Goal: Information Seeking & Learning: Compare options

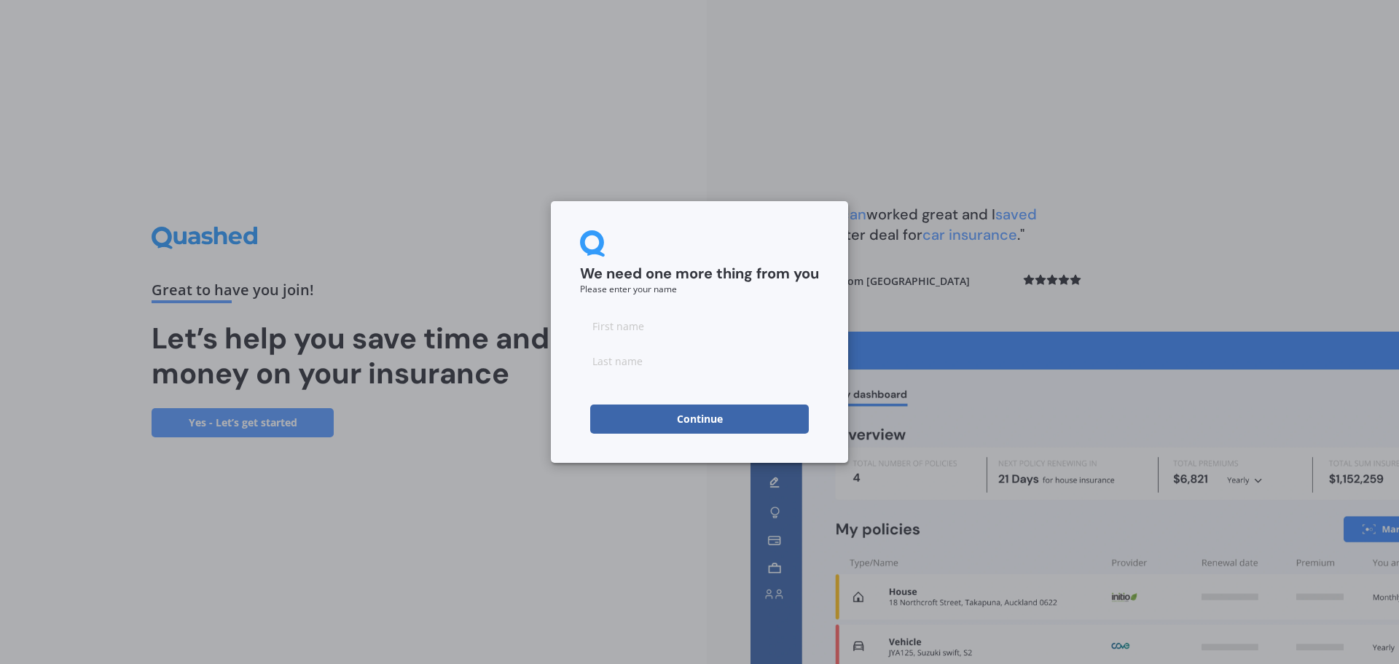
click at [717, 323] on input at bounding box center [699, 325] width 239 height 29
type input "[PERSON_NAME]"
type input "Bleach"
click at [677, 426] on button "Continue" at bounding box center [699, 418] width 219 height 29
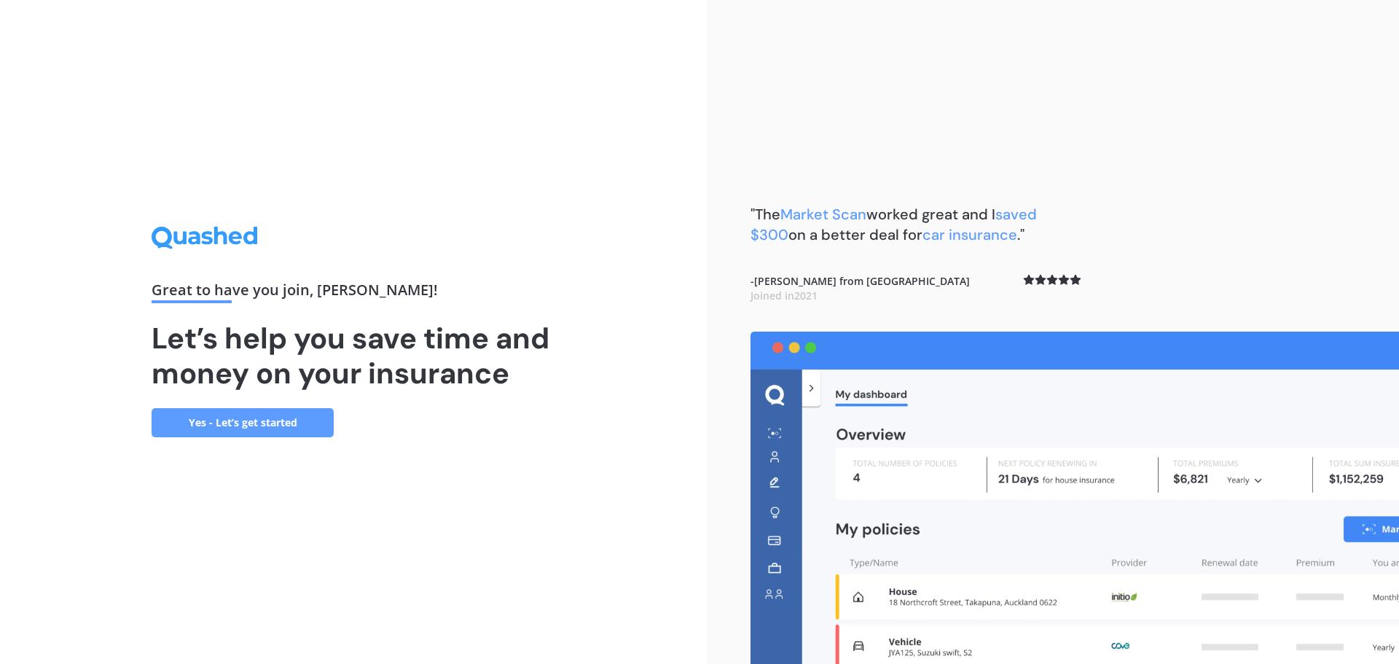
click at [222, 402] on div "Great to have you join , [PERSON_NAME] ! Let’s help you save time and money on …" at bounding box center [354, 332] width 404 height 210
click at [227, 421] on link "Yes - Let’s get started" at bounding box center [243, 422] width 182 height 29
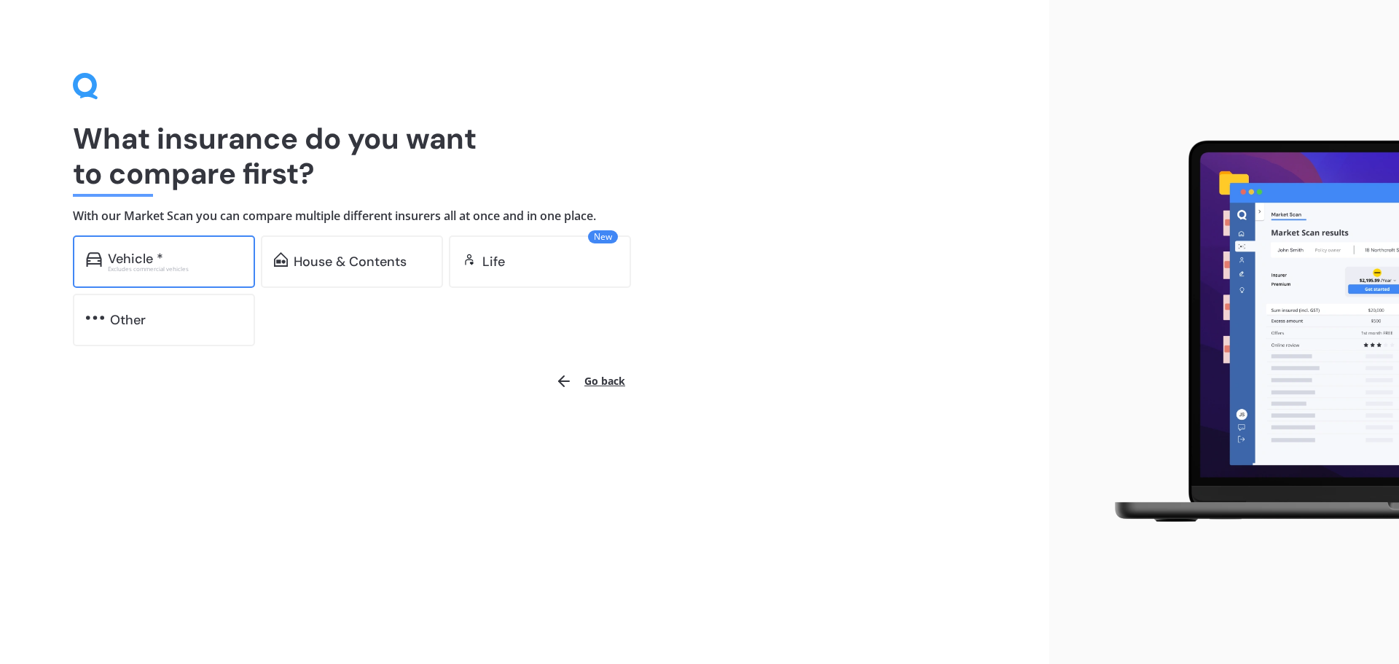
click at [212, 267] on div "Excludes commercial vehicles" at bounding box center [175, 269] width 134 height 6
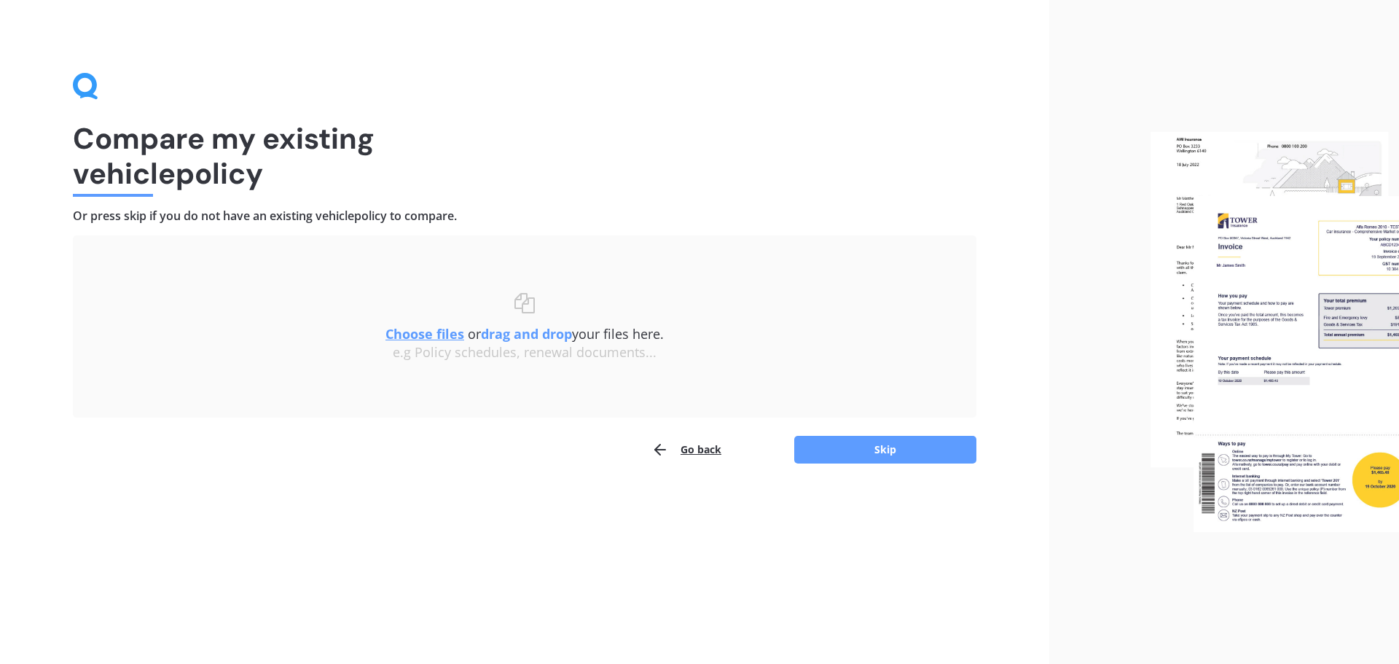
click at [435, 339] on u "Choose files" at bounding box center [424, 333] width 79 height 17
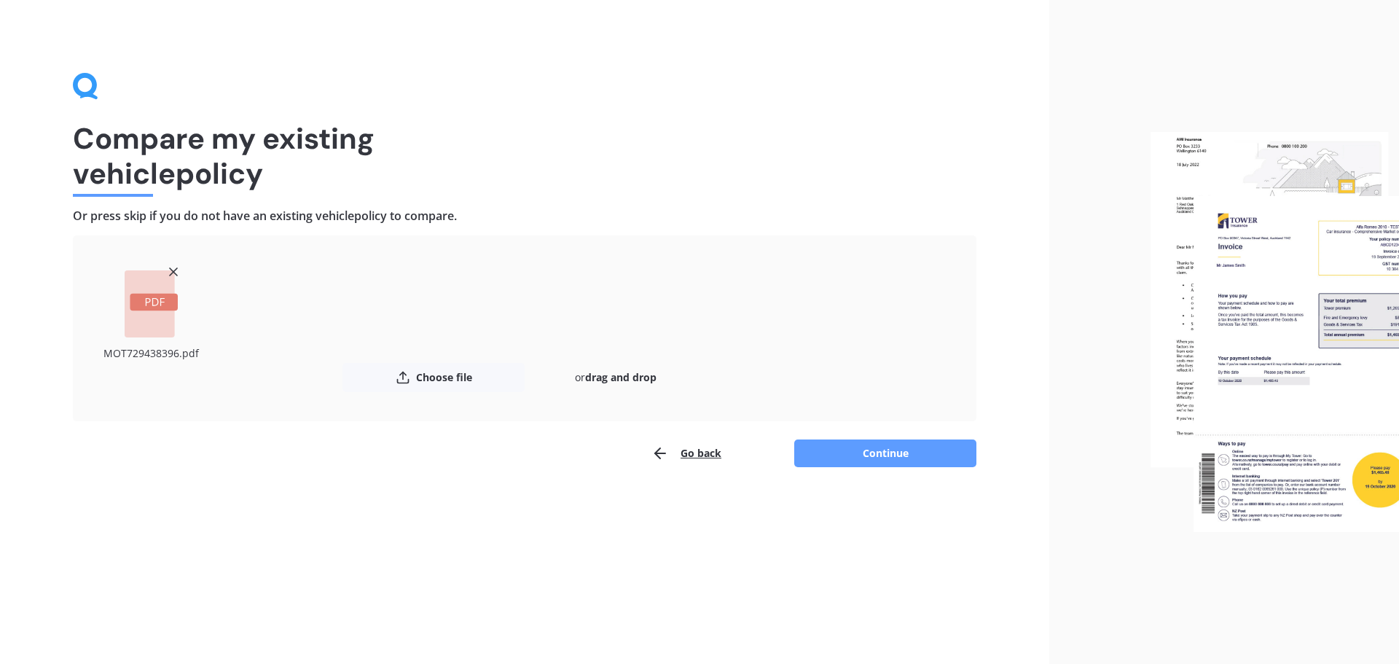
click at [855, 453] on button "Continue" at bounding box center [885, 453] width 182 height 28
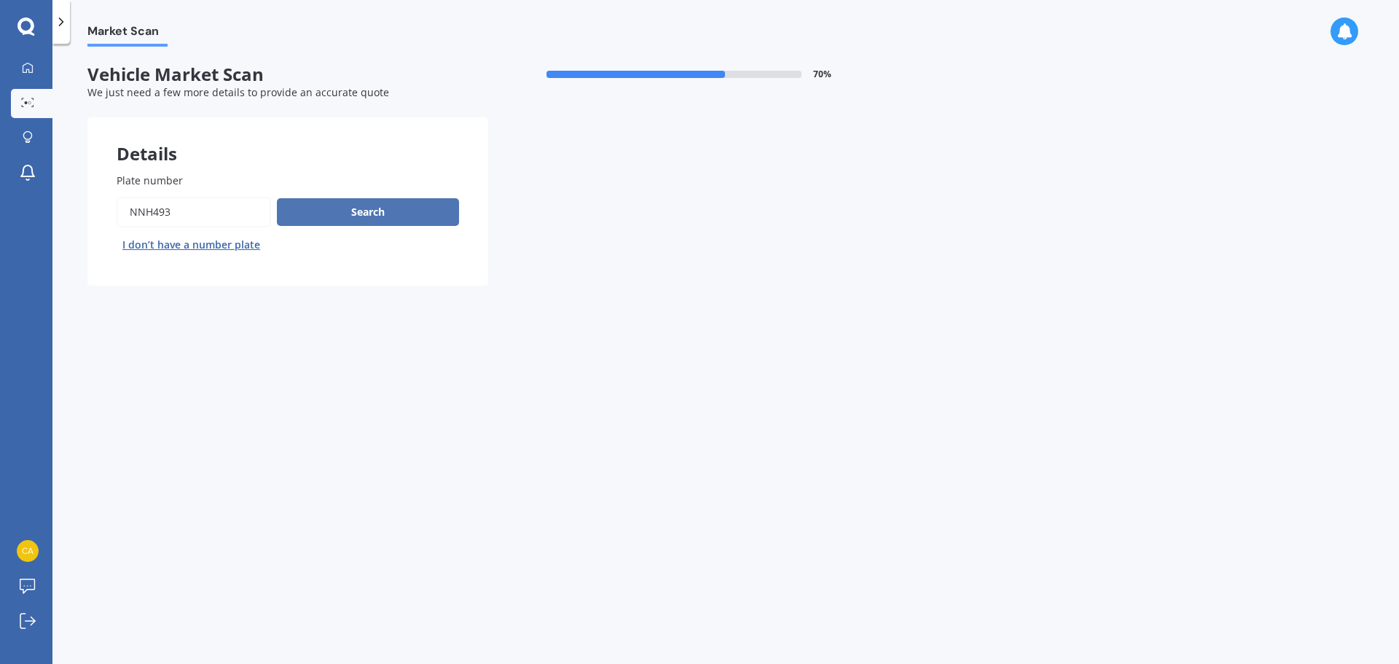
click at [446, 214] on button "Search" at bounding box center [368, 212] width 182 height 28
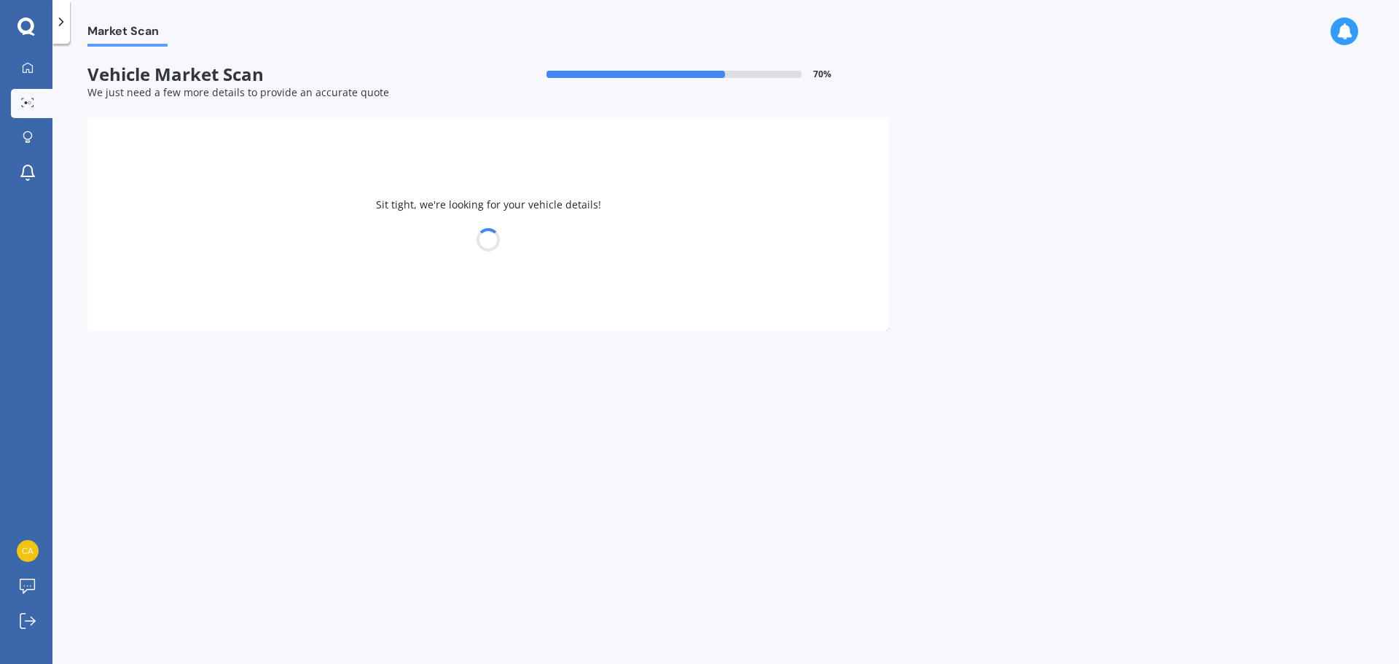
select select "MITSUBISHI"
select select "LANCER"
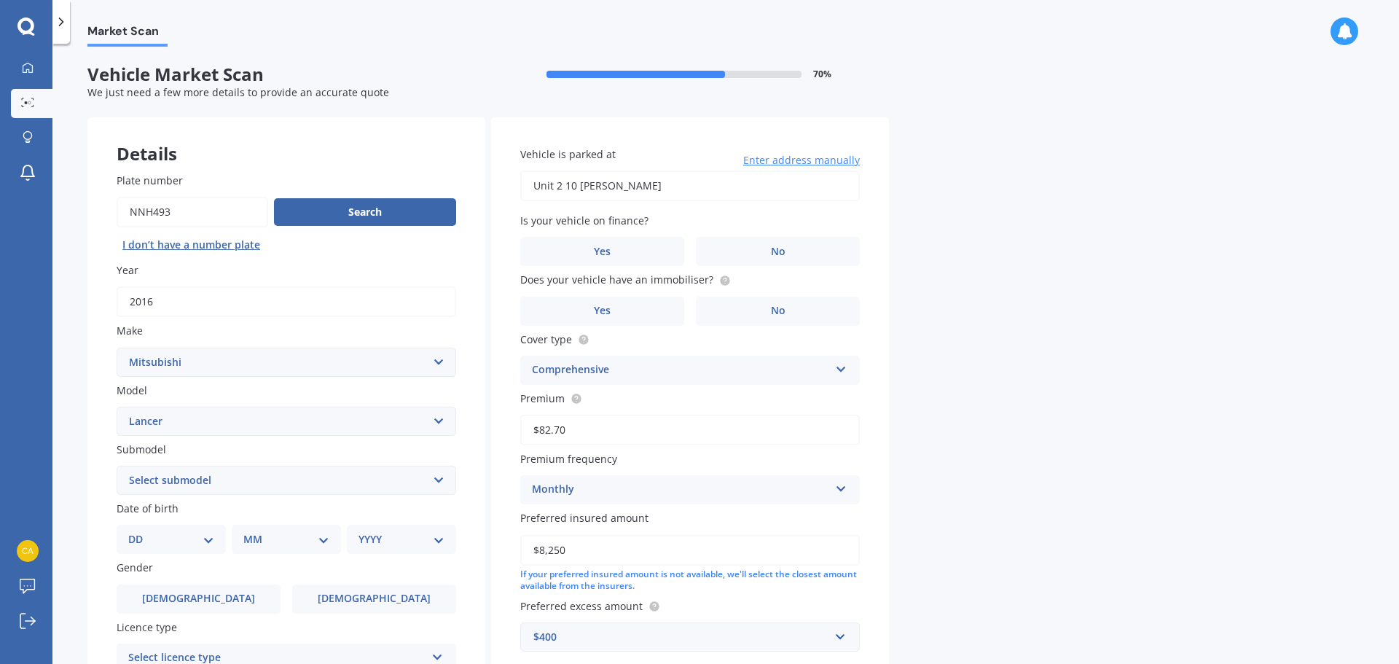
click at [434, 483] on select "Select submodel (All other) 2.0P 4X4 non-turbo Cedia non-turbo Cedia Turbo Dies…" at bounding box center [287, 480] width 340 height 29
select select "GSR NON-TURBO"
click at [117, 466] on select "Select submodel (All other) 2.0P 4X4 non-turbo Cedia non-turbo Cedia Turbo Dies…" at bounding box center [287, 480] width 340 height 29
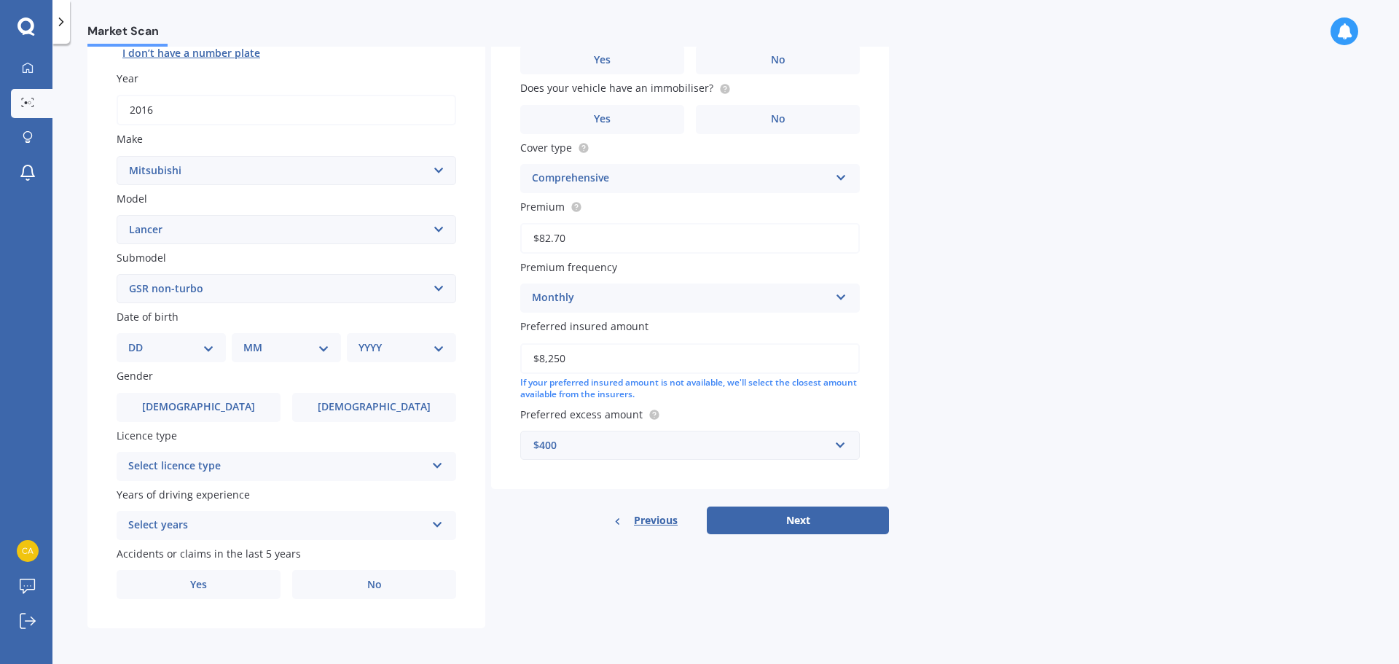
scroll to position [194, 0]
click at [171, 346] on select "DD 01 02 03 04 05 06 07 08 09 10 11 12 13 14 15 16 17 18 19 20 21 22 23 24 25 2…" at bounding box center [171, 345] width 86 height 16
select select "02"
drag, startPoint x: 273, startPoint y: 338, endPoint x: 273, endPoint y: 349, distance: 11.0
click at [273, 338] on select "MM 01 02 03 04 05 06 07 08 09 10 11 12" at bounding box center [286, 345] width 86 height 16
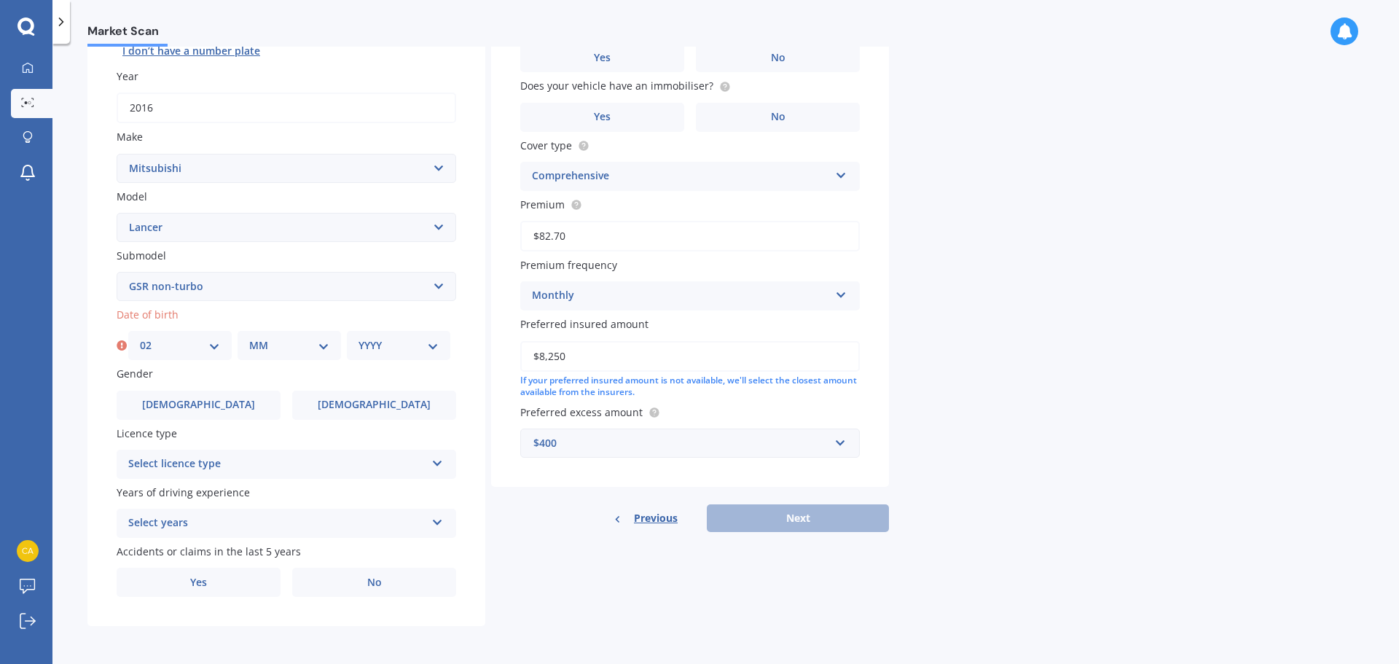
select select "07"
drag, startPoint x: 400, startPoint y: 345, endPoint x: 377, endPoint y: 363, distance: 28.6
click at [400, 345] on select "YYYY 2025 2024 2023 2022 2021 2020 2019 2018 2017 2016 2015 2014 2013 2012 2011…" at bounding box center [399, 345] width 80 height 16
select select "1987"
click at [343, 359] on div "DD 01 02 03 04 05 06 07 08 09 10 11 12 13 14 15 16 17 18 19 20 21 22 23 24 25 2…" at bounding box center [289, 345] width 322 height 29
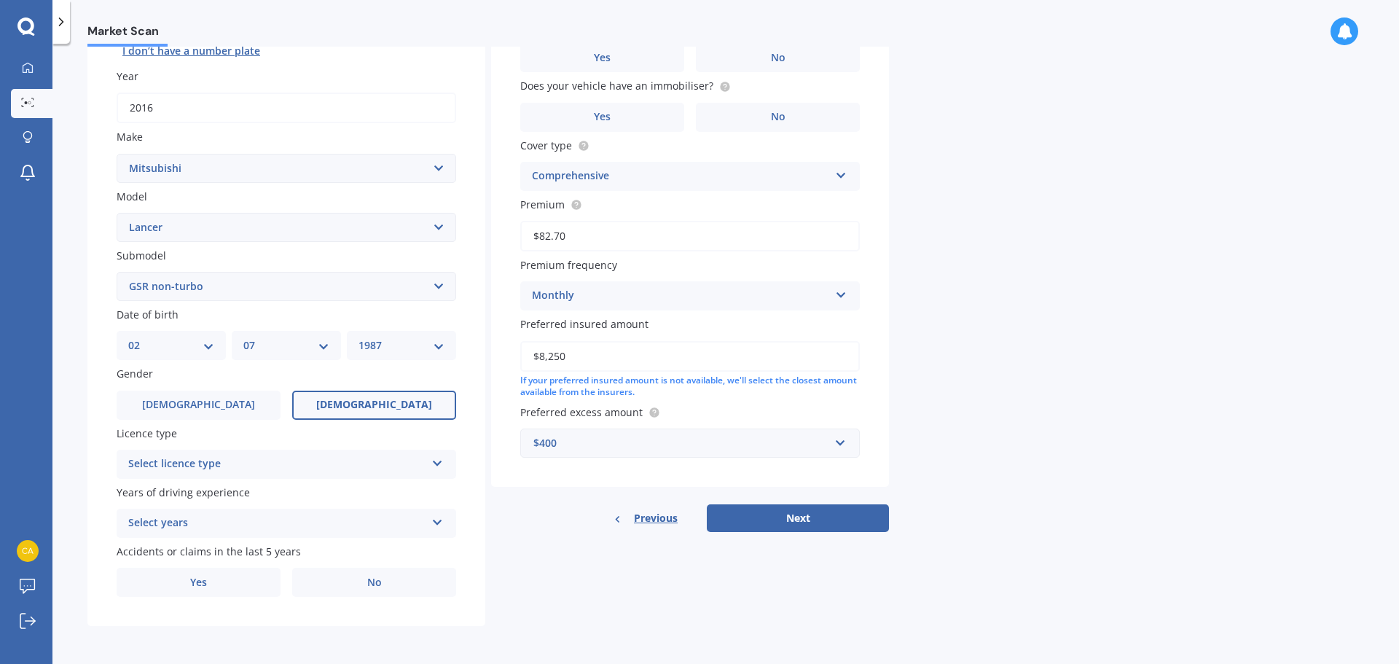
click at [343, 408] on label "[DEMOGRAPHIC_DATA]" at bounding box center [374, 405] width 164 height 29
click at [0, 0] on input "[DEMOGRAPHIC_DATA]" at bounding box center [0, 0] width 0 height 0
click at [301, 458] on div "Select licence type" at bounding box center [276, 463] width 297 height 17
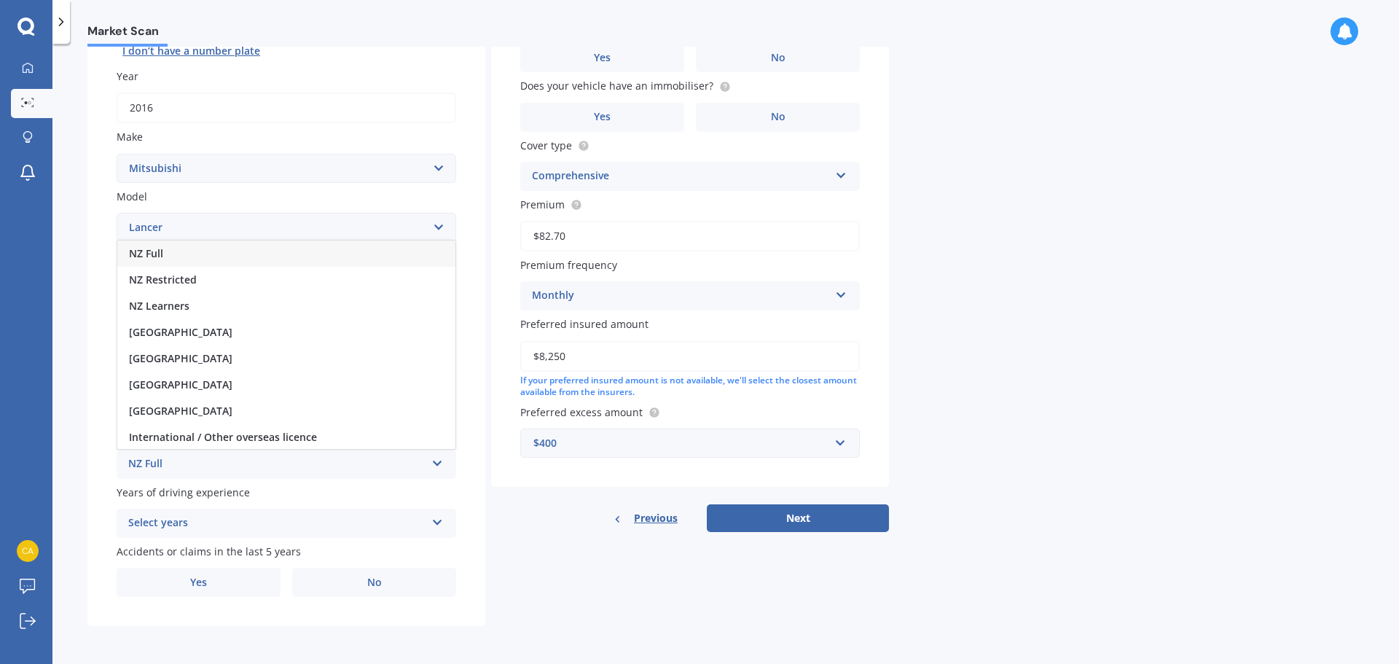
click at [177, 252] on div "NZ Full" at bounding box center [286, 253] width 338 height 26
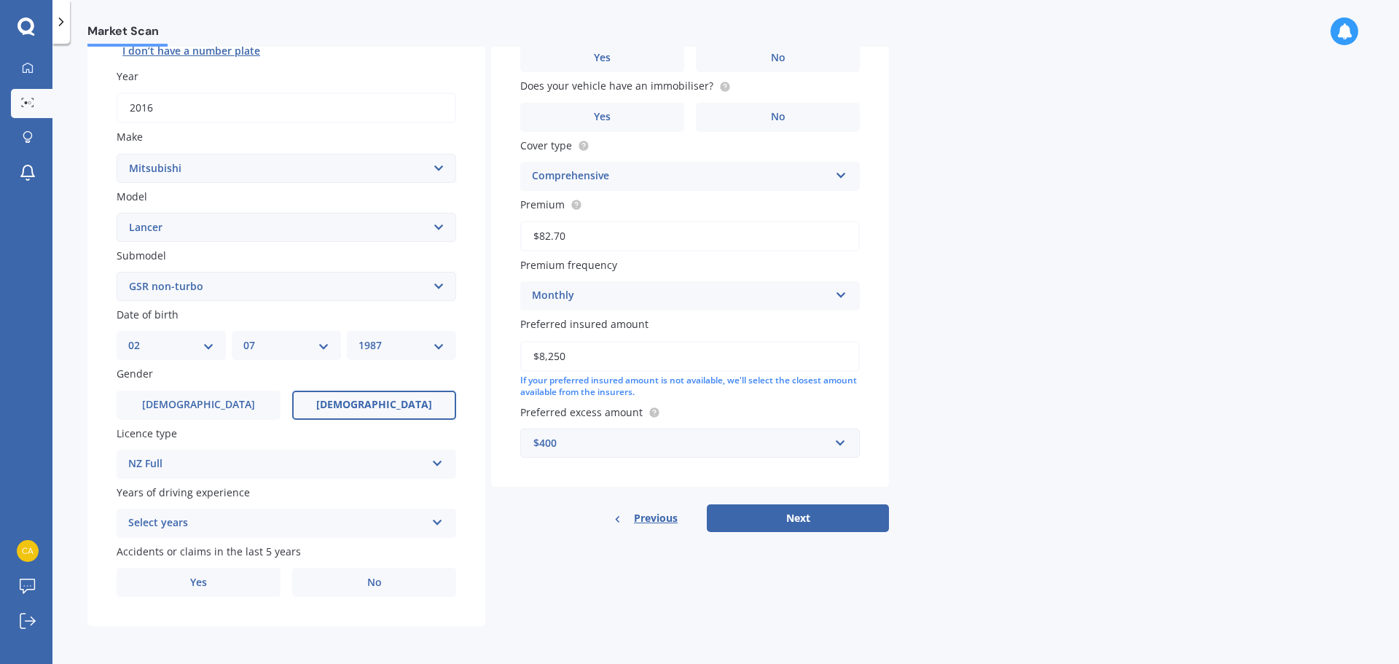
click at [308, 455] on div "NZ Full" at bounding box center [276, 463] width 297 height 17
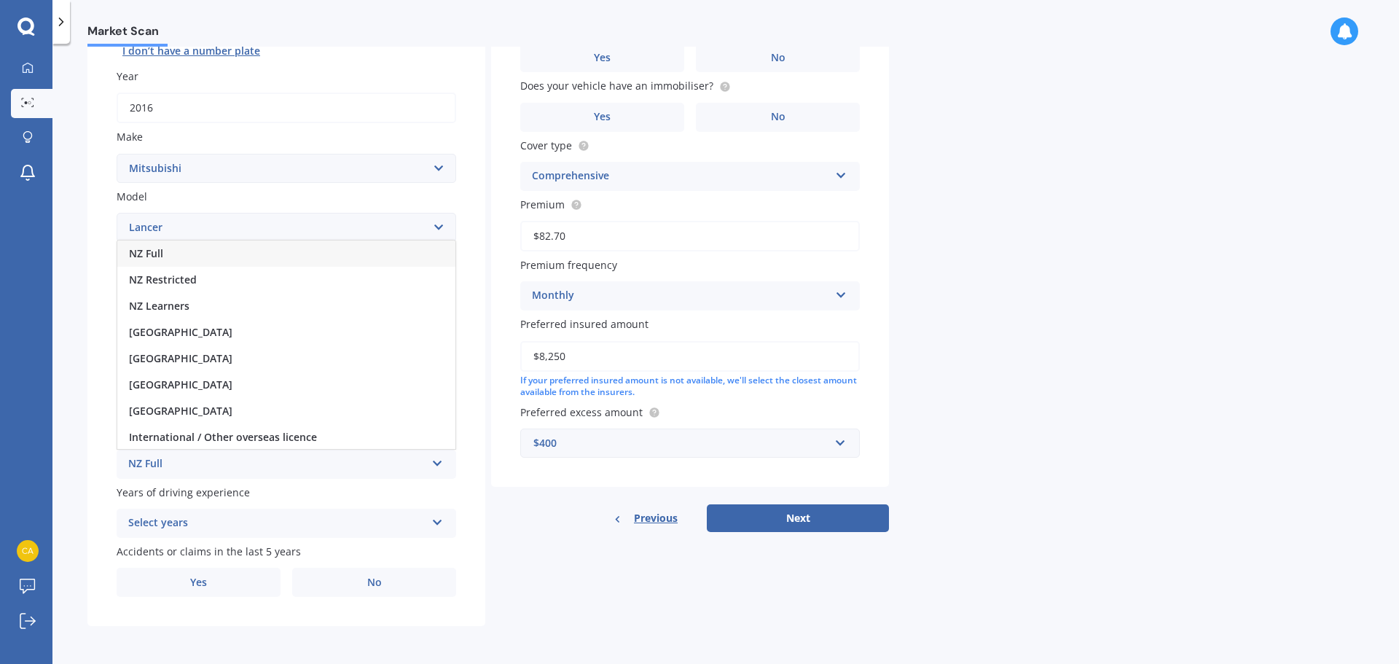
click at [308, 455] on div "NZ Full" at bounding box center [276, 463] width 297 height 17
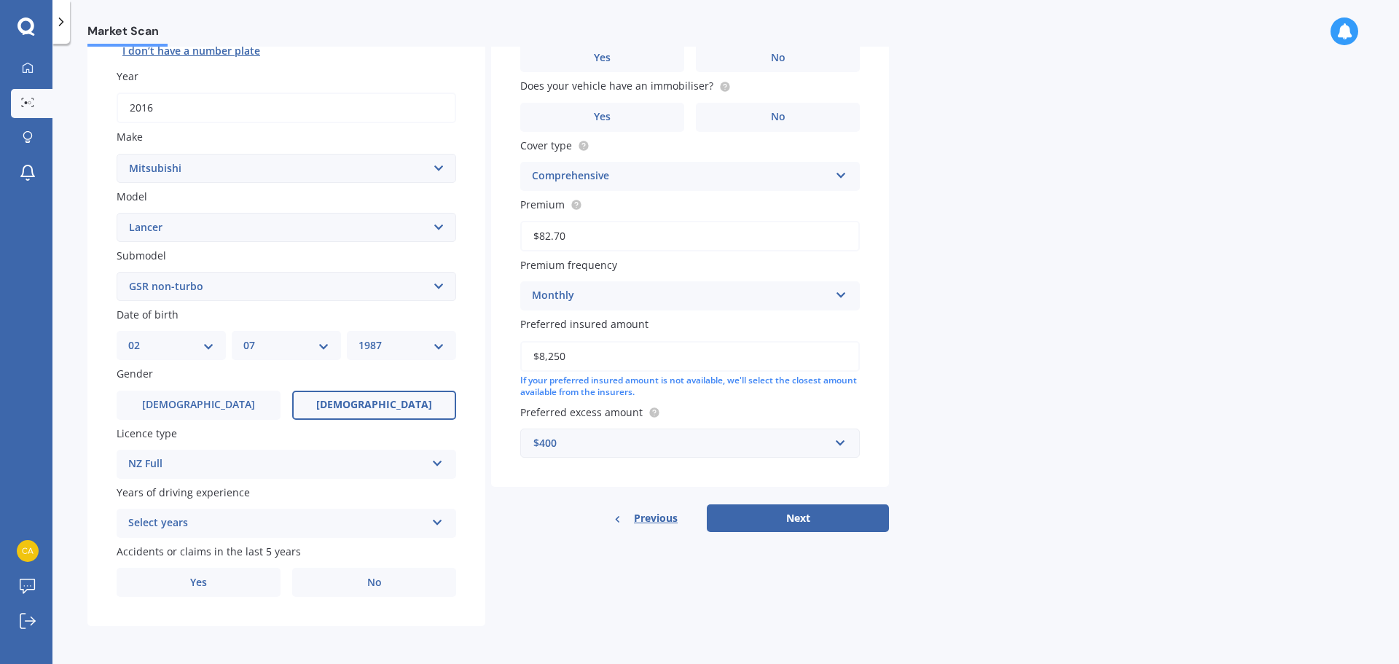
click at [351, 520] on div "Select years" at bounding box center [276, 522] width 297 height 17
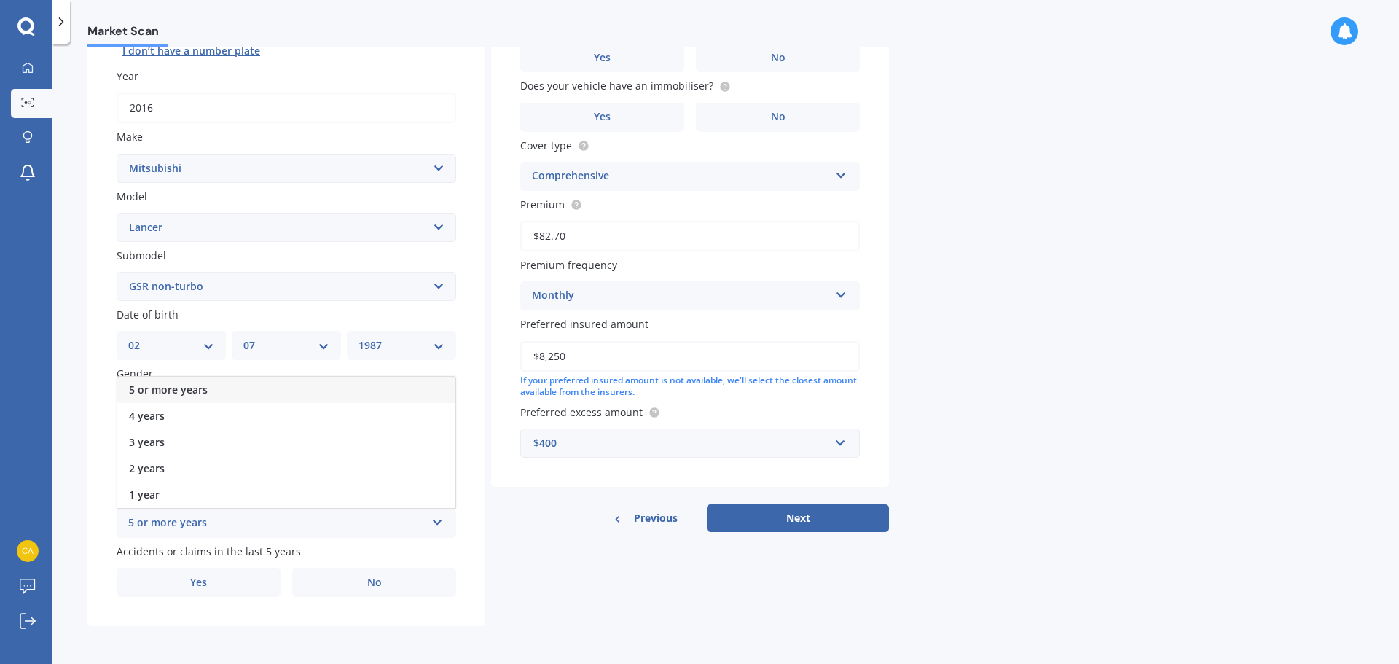
click at [172, 381] on div "5 or more years" at bounding box center [286, 390] width 338 height 26
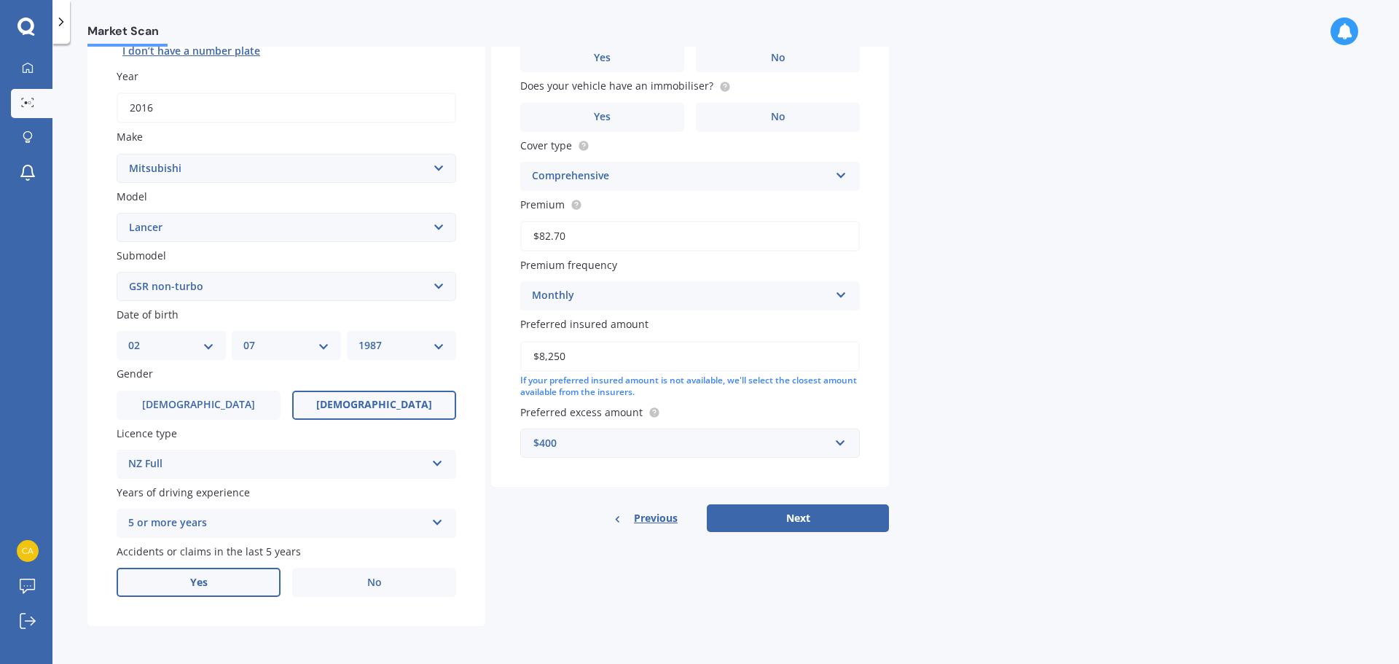
click at [175, 576] on label "Yes" at bounding box center [199, 582] width 164 height 29
click at [0, 0] on input "Yes" at bounding box center [0, 0] width 0 height 0
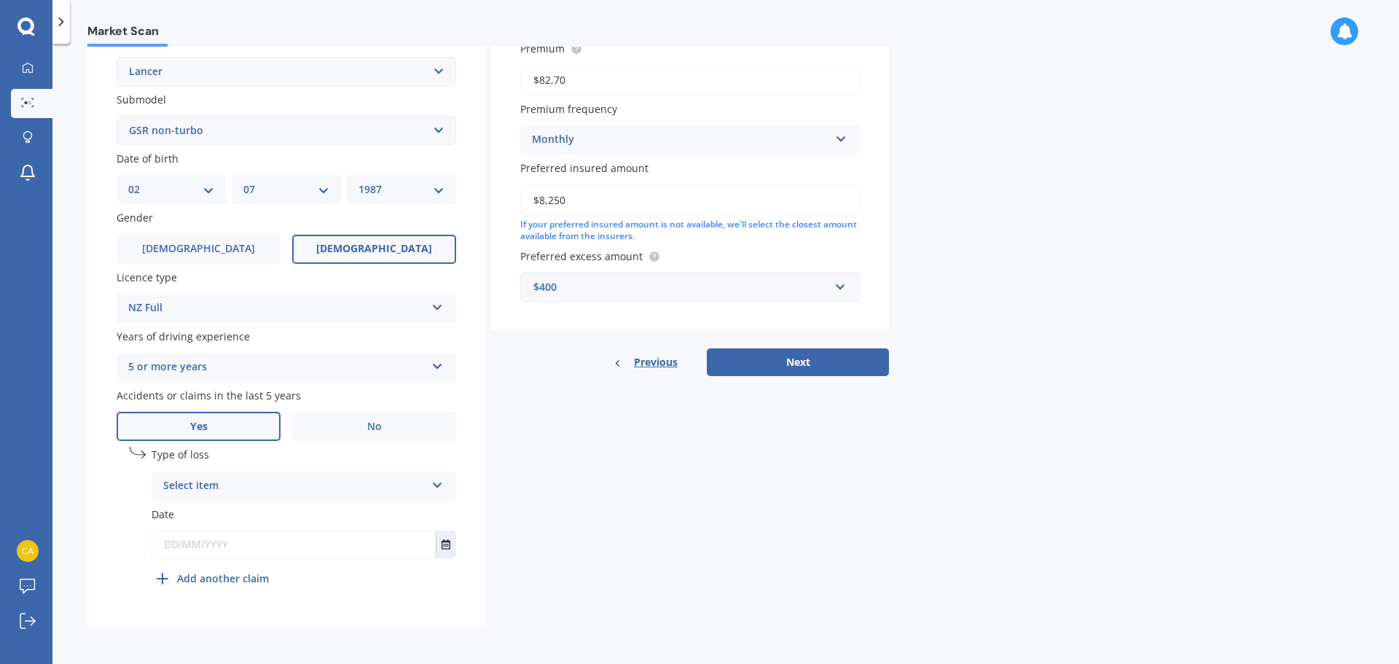
scroll to position [352, 0]
click at [299, 493] on div "Select item At fault accident Not at fault accident" at bounding box center [304, 483] width 305 height 29
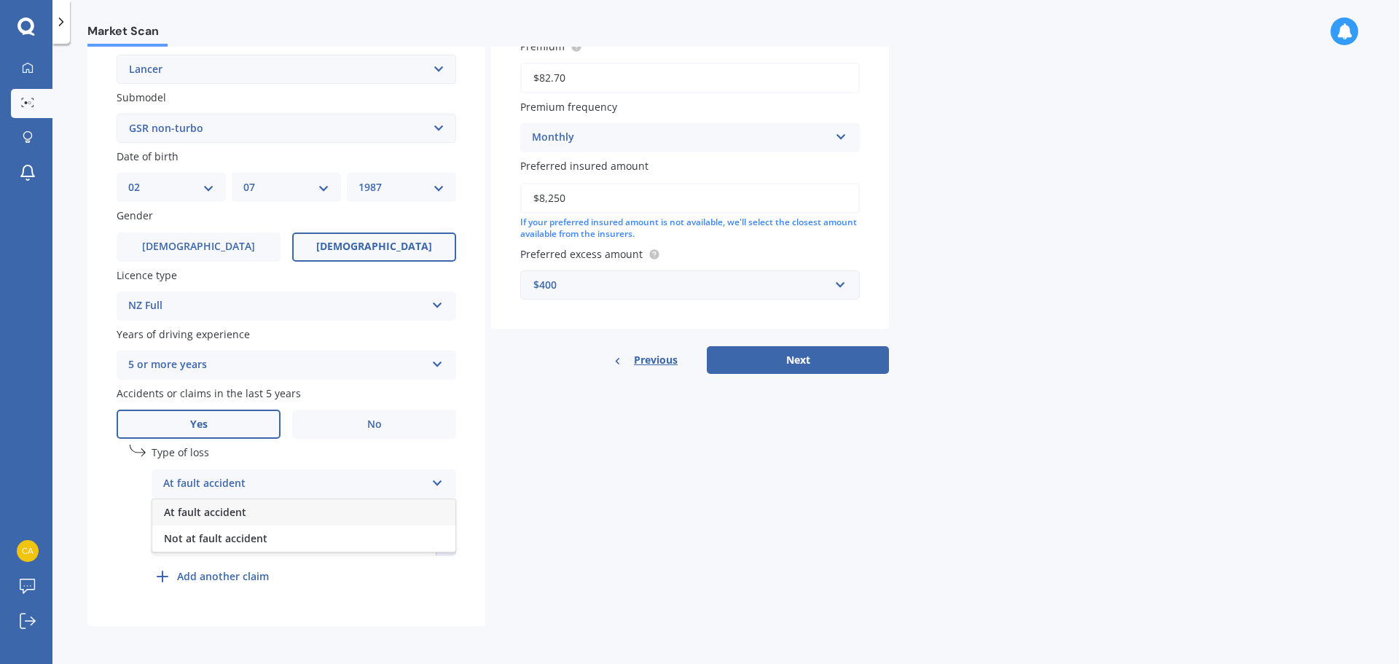
click at [271, 518] on div "At fault accident" at bounding box center [303, 512] width 303 height 26
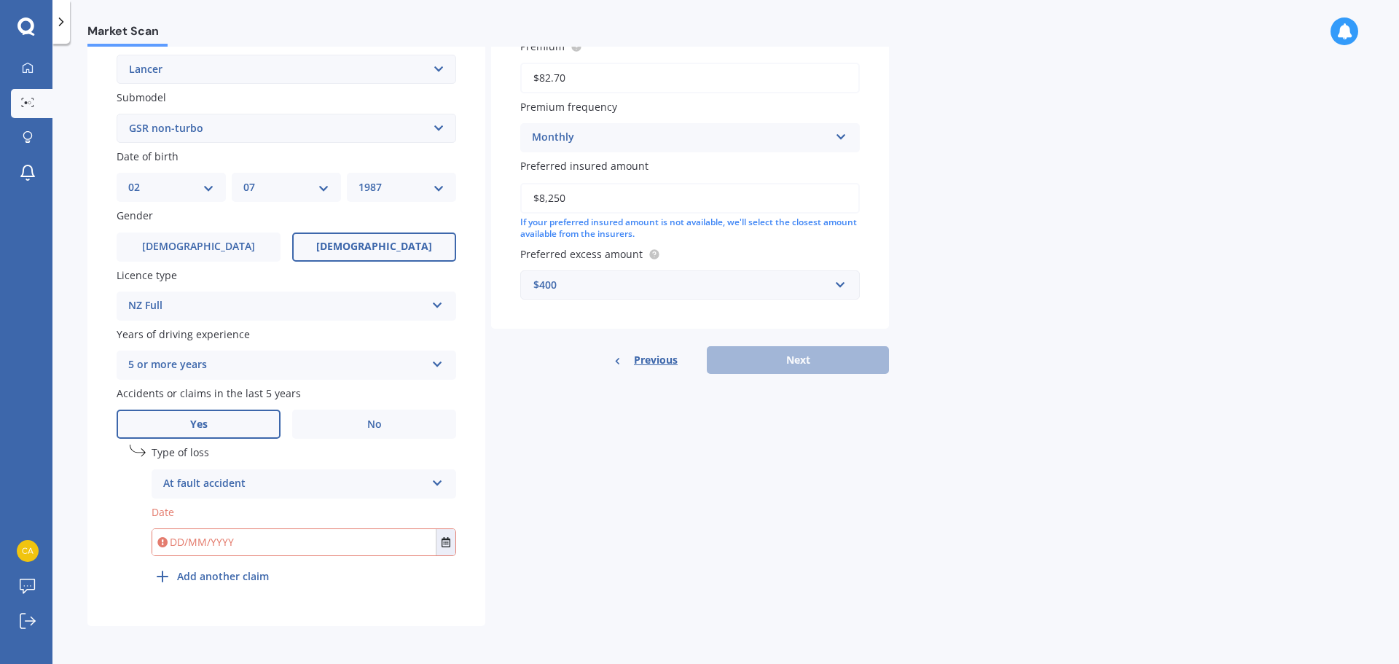
click at [240, 536] on input "text" at bounding box center [293, 542] width 283 height 26
click at [445, 541] on icon "Select date" at bounding box center [446, 542] width 9 height 10
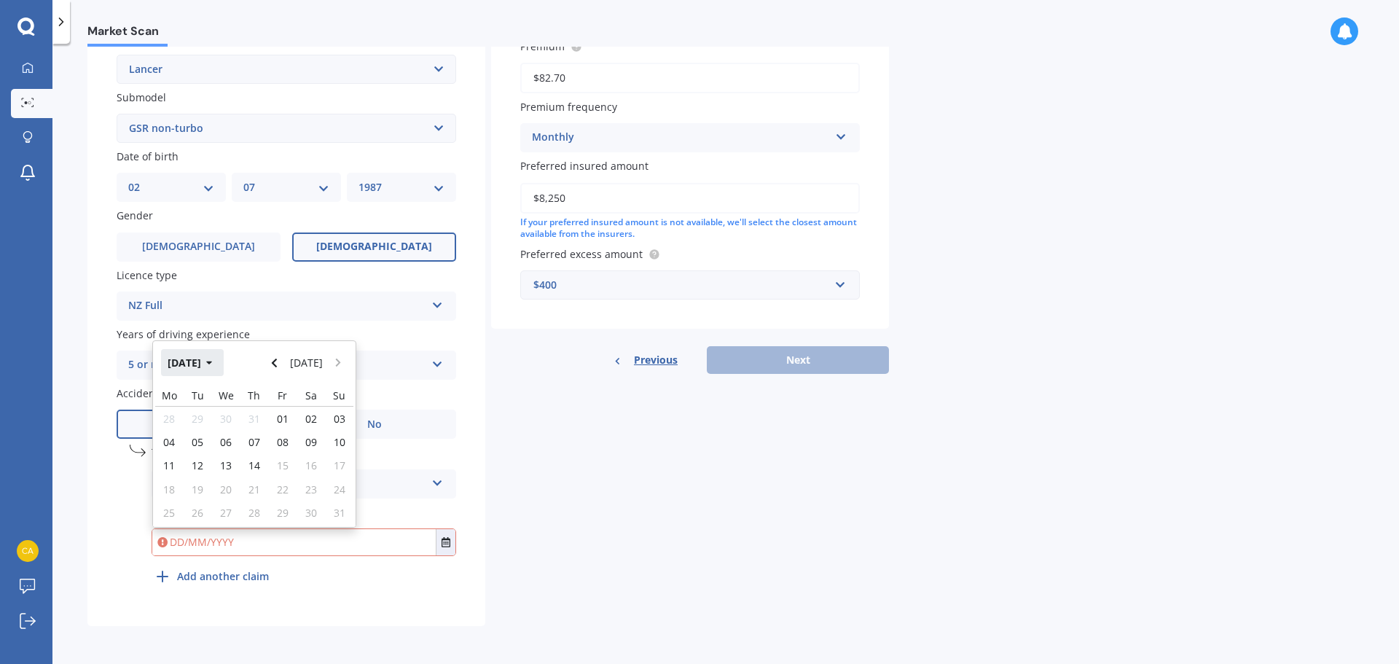
click at [204, 361] on button "[DATE]" at bounding box center [192, 362] width 63 height 26
click at [202, 363] on icon "button" at bounding box center [199, 363] width 7 height 10
click at [227, 452] on span "2024" at bounding box center [229, 455] width 23 height 14
click at [166, 458] on div "May" at bounding box center [180, 455] width 50 height 46
click at [218, 458] on div "15" at bounding box center [226, 465] width 28 height 23
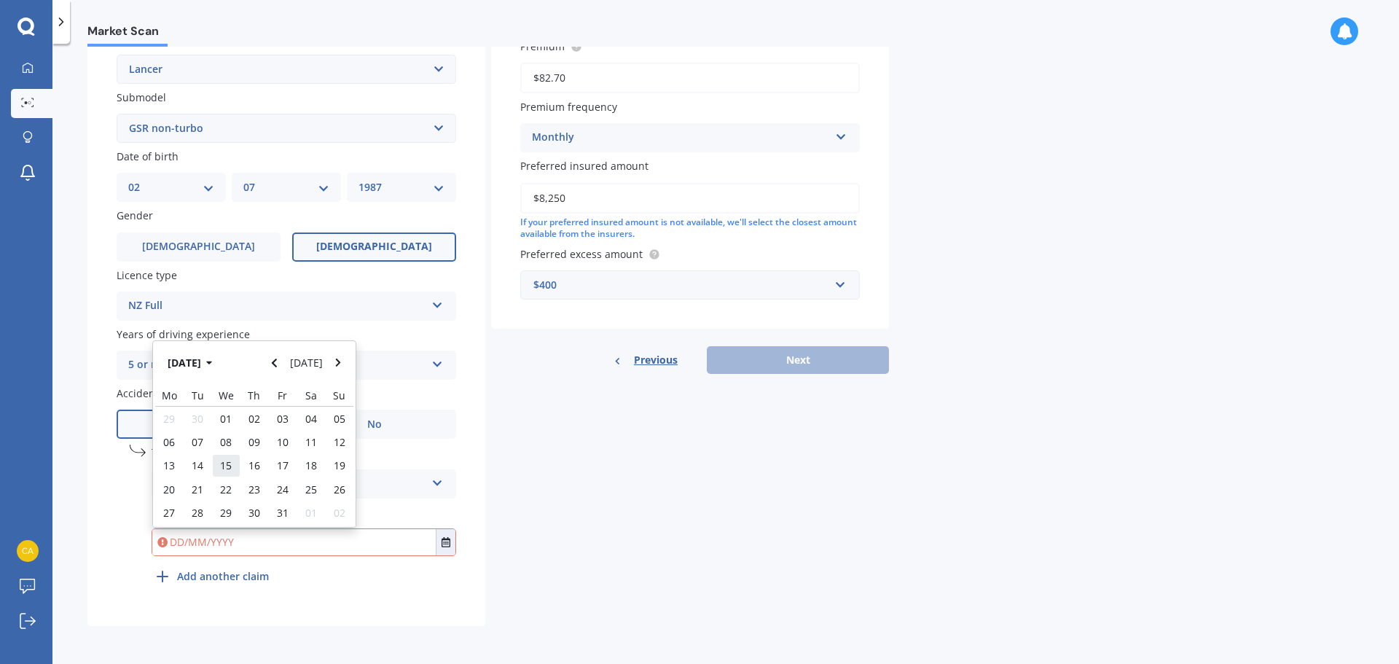
type input "[DATE]"
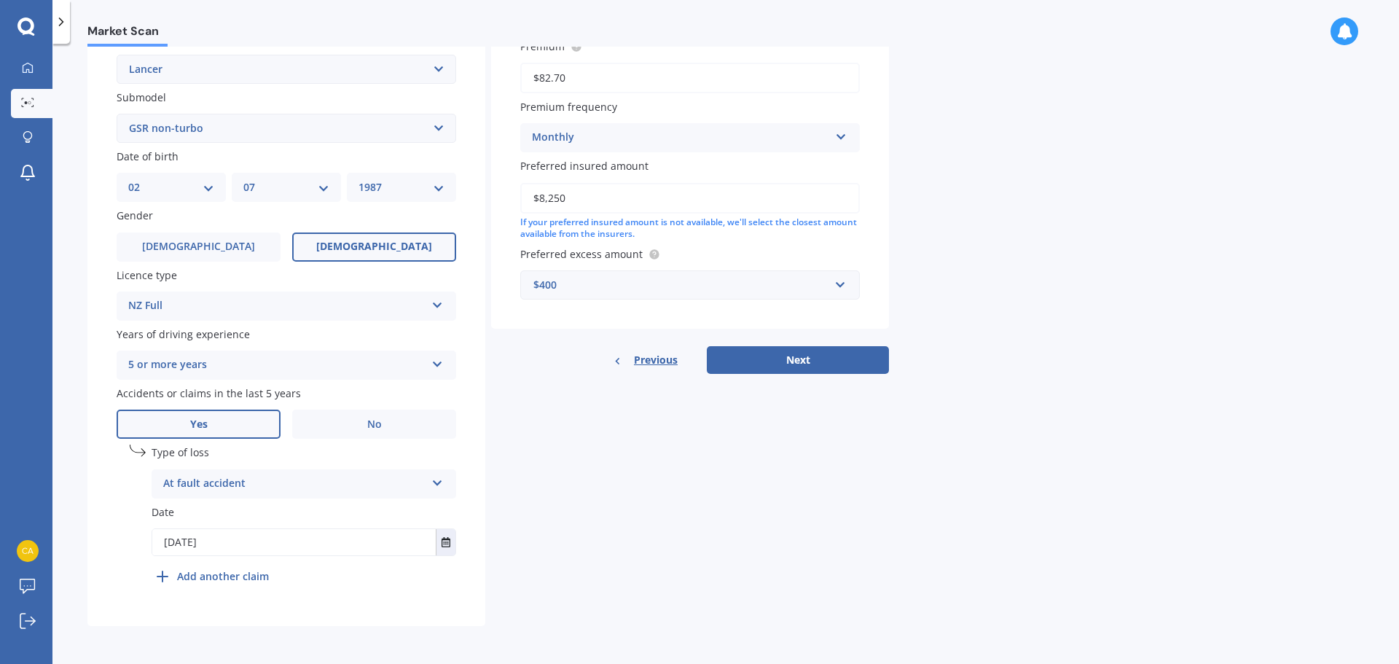
click at [662, 487] on div "Details Plate number Search I don’t have a number plate Year [DATE] Make Select…" at bounding box center [488, 195] width 802 height 861
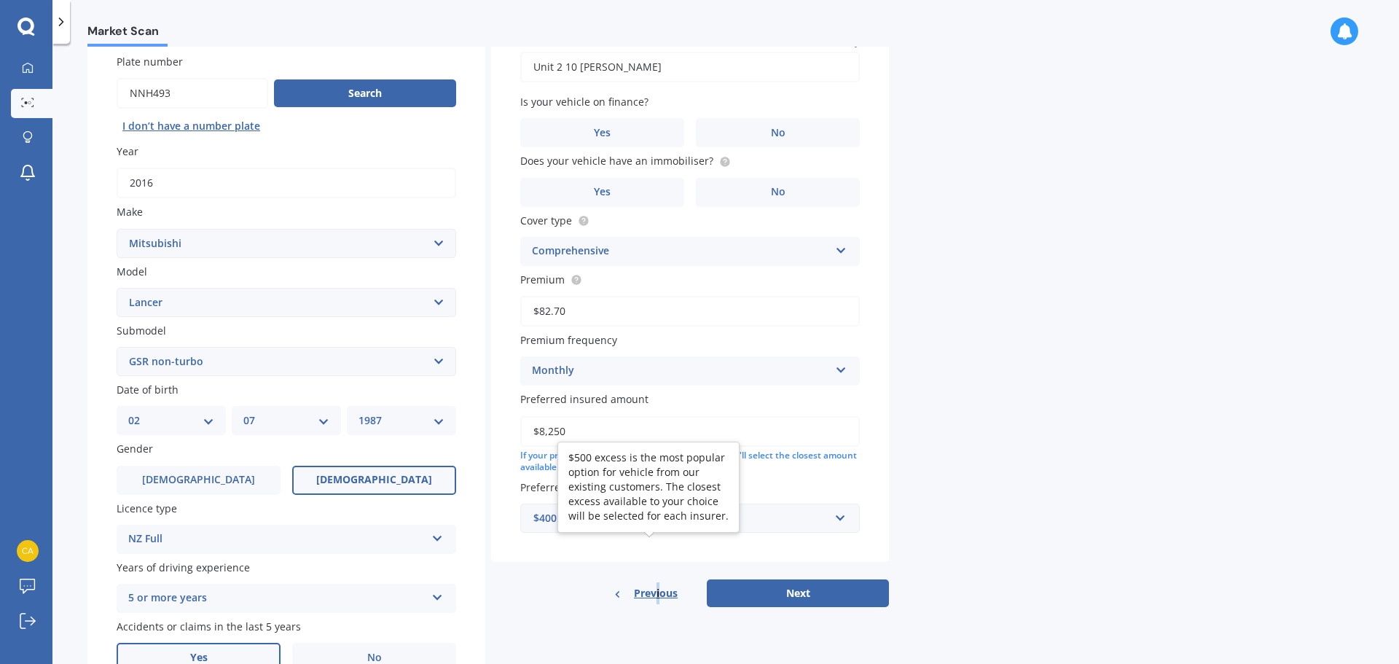
scroll to position [60, 0]
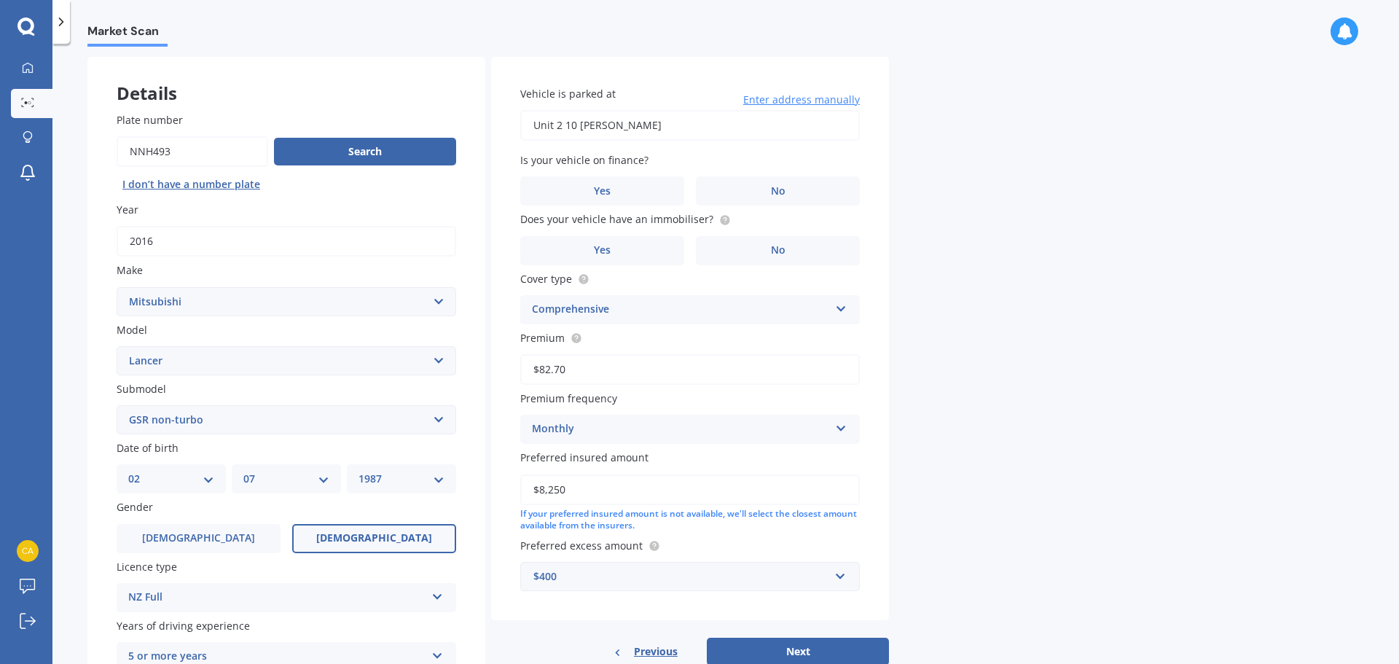
drag, startPoint x: 826, startPoint y: 192, endPoint x: 812, endPoint y: 224, distance: 35.6
click at [828, 191] on label "No" at bounding box center [778, 190] width 164 height 29
click at [0, 0] on input "No" at bounding box center [0, 0] width 0 height 0
click at [794, 250] on label "No" at bounding box center [778, 250] width 164 height 29
click at [0, 0] on input "No" at bounding box center [0, 0] width 0 height 0
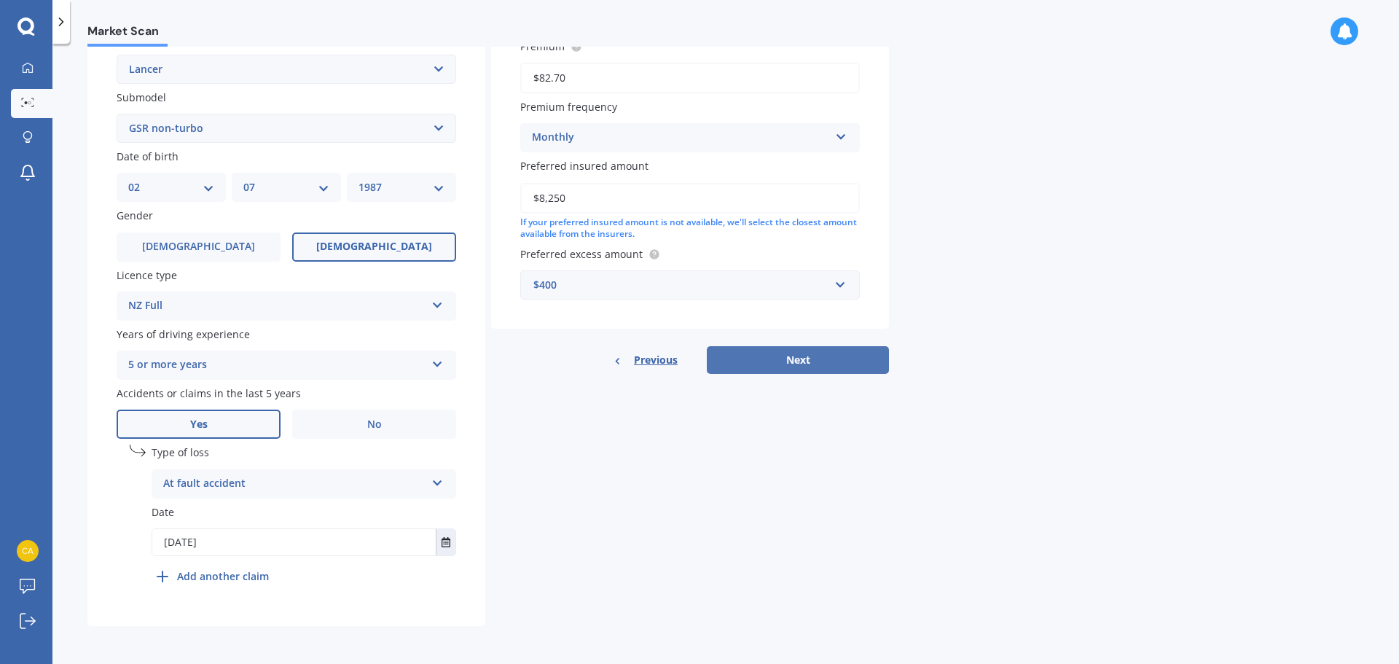
click at [831, 363] on button "Next" at bounding box center [798, 360] width 182 height 28
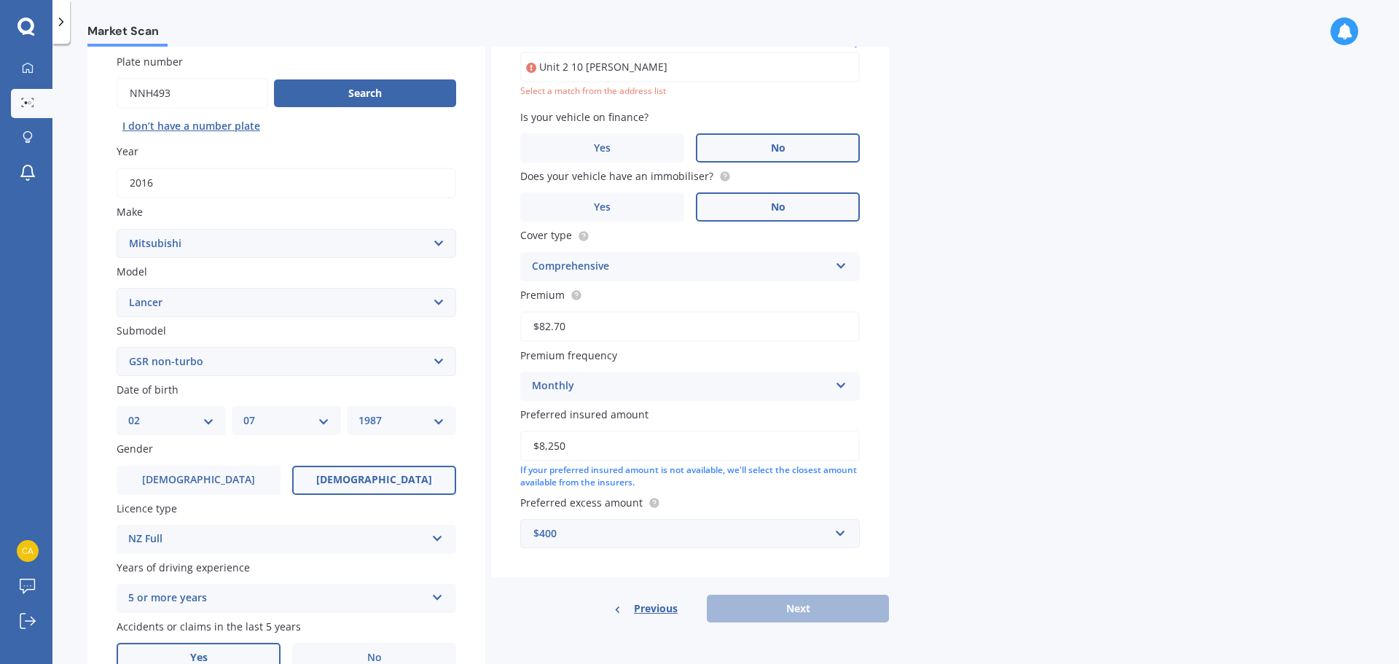
scroll to position [100, 0]
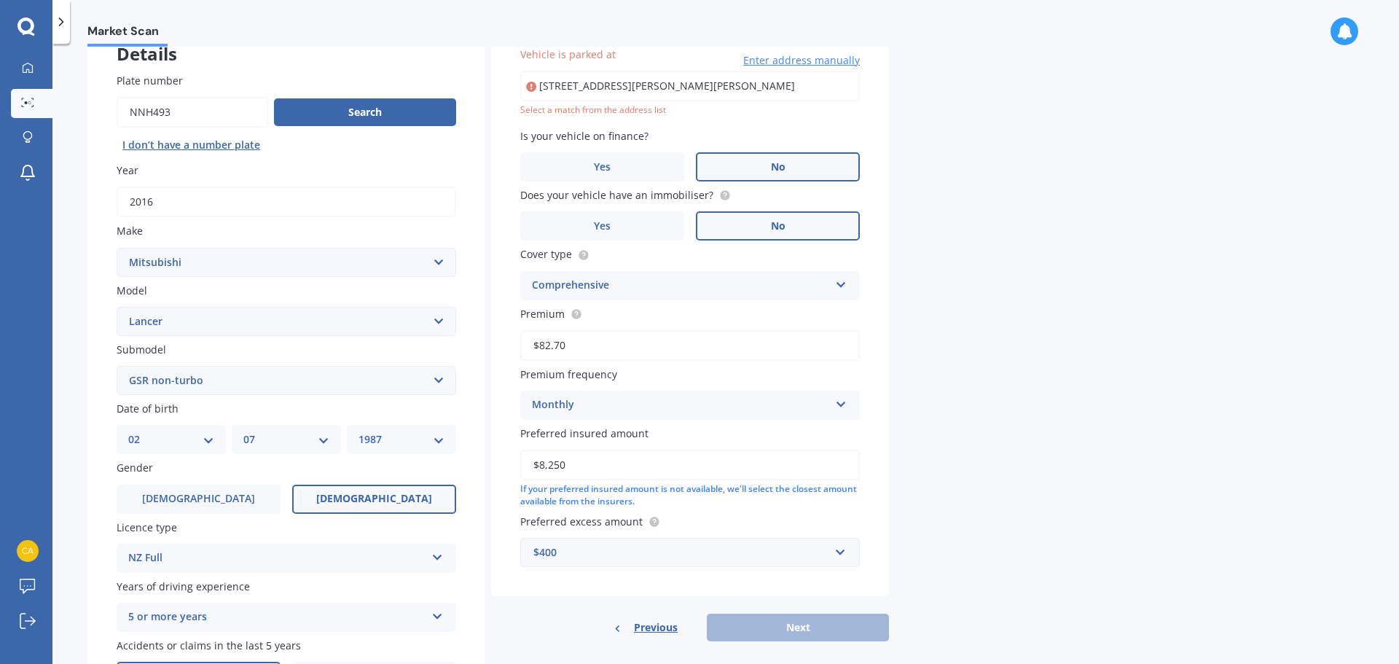
type input "[STREET_ADDRESS][PERSON_NAME]"
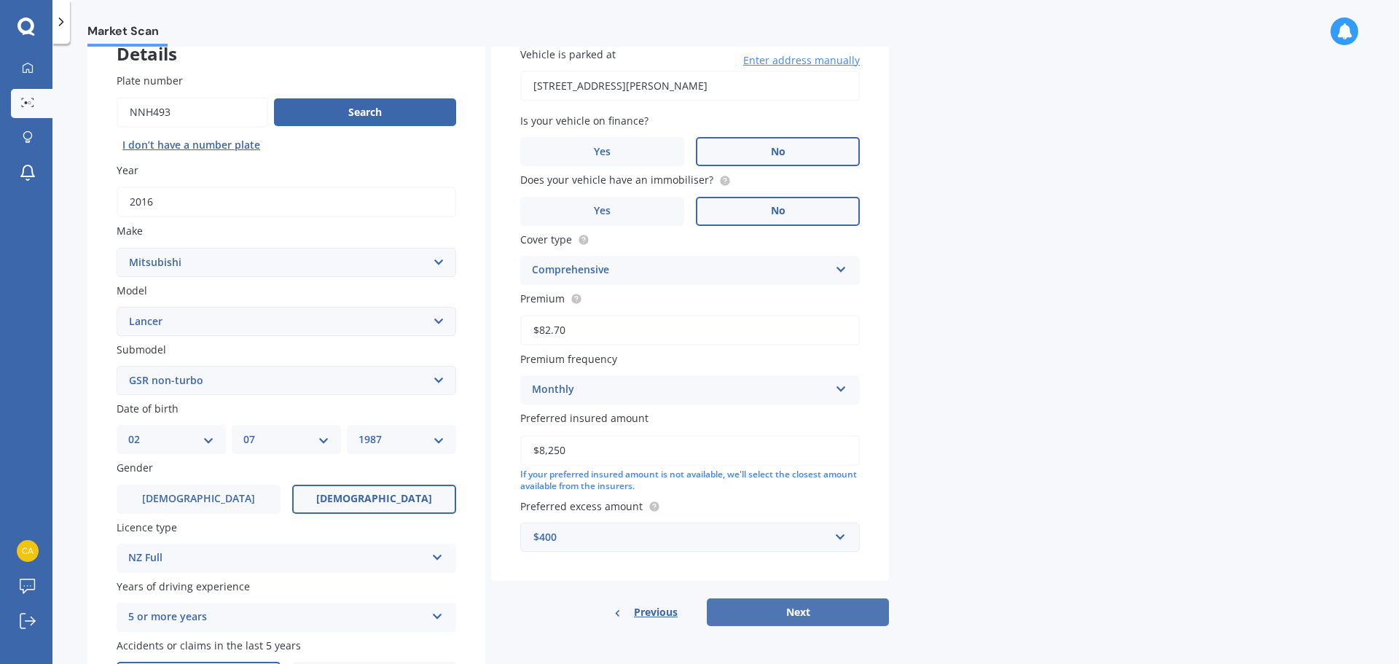
click at [766, 612] on button "Next" at bounding box center [798, 612] width 182 height 28
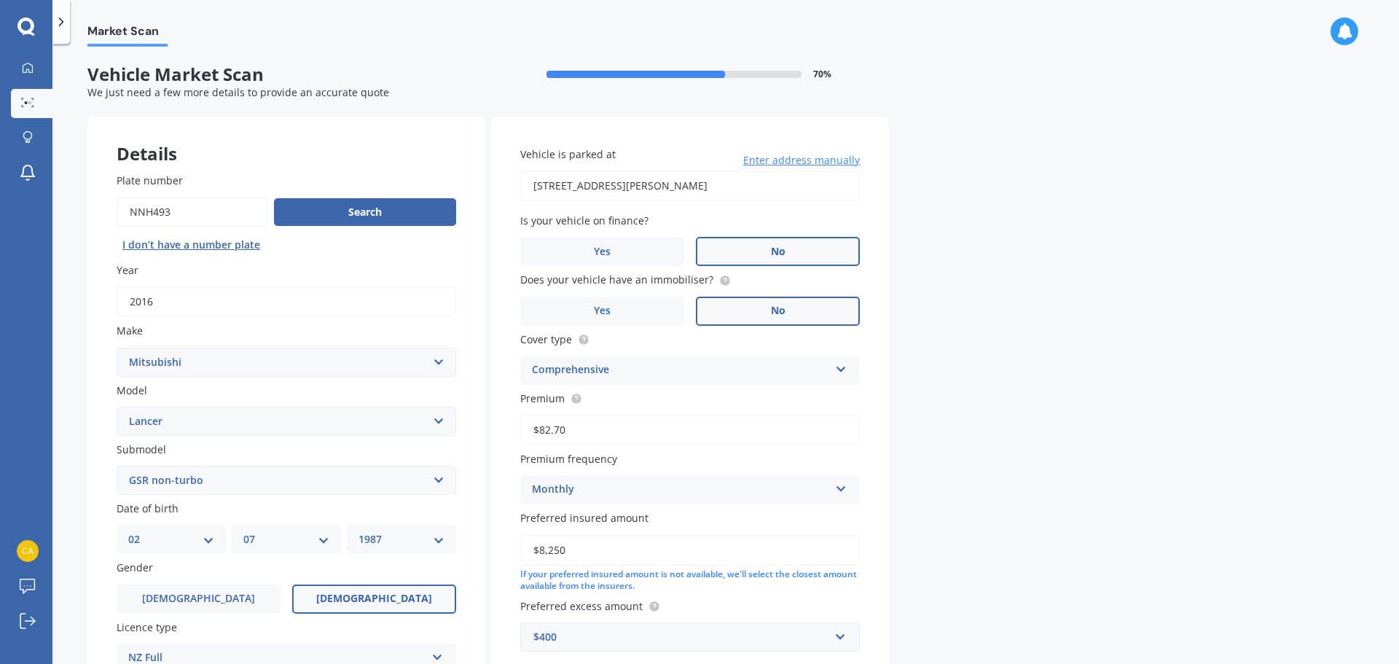
select select "02"
select select "07"
select select "1987"
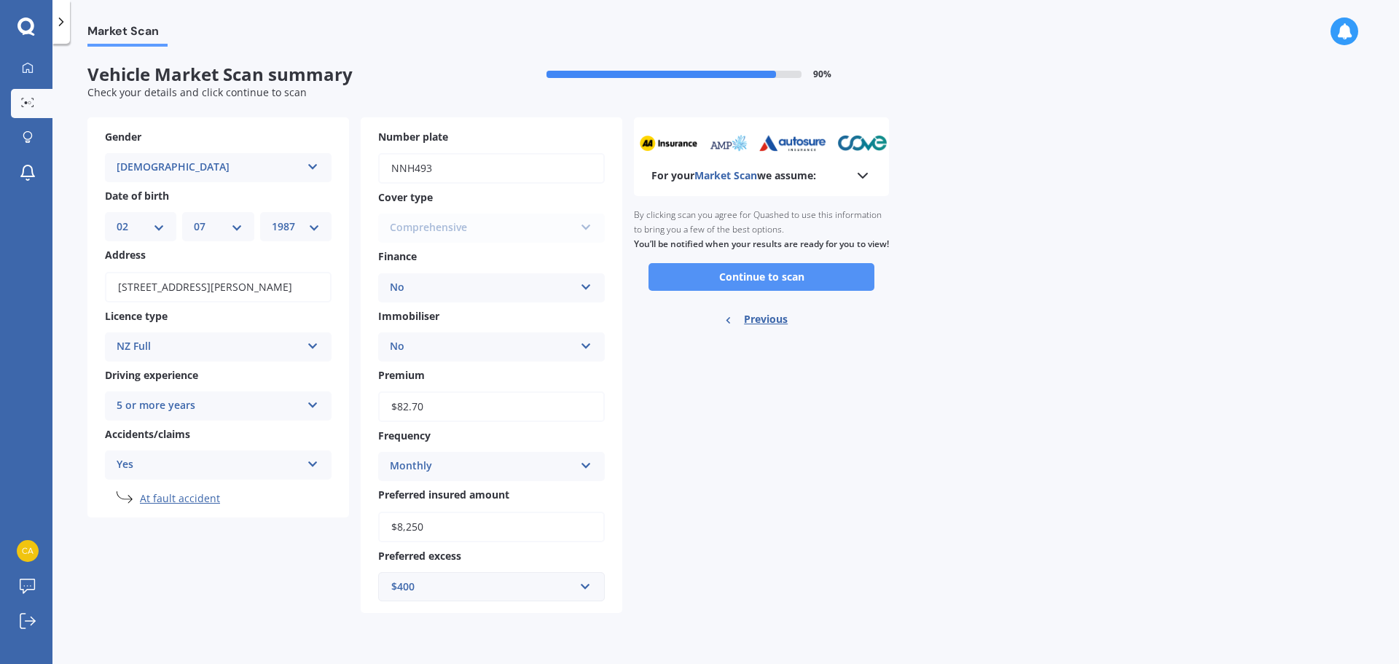
click at [761, 290] on button "Continue to scan" at bounding box center [762, 277] width 226 height 28
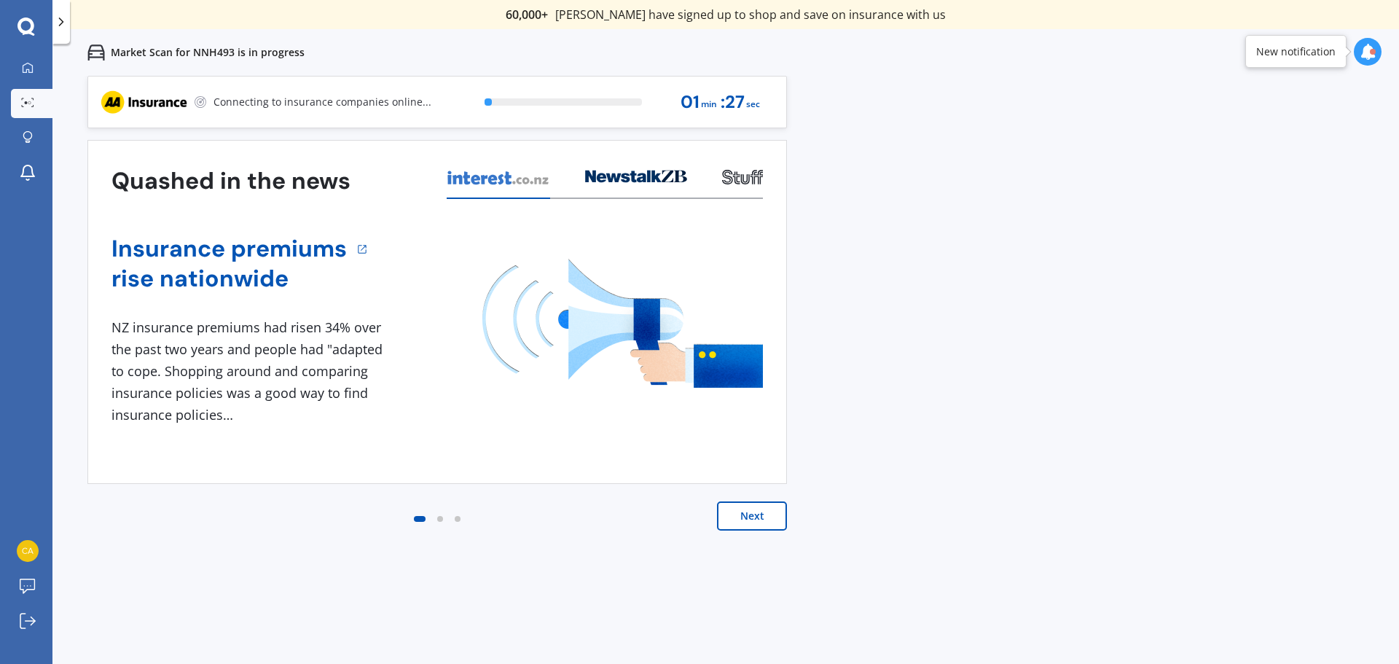
click at [753, 521] on button "Next" at bounding box center [752, 515] width 70 height 29
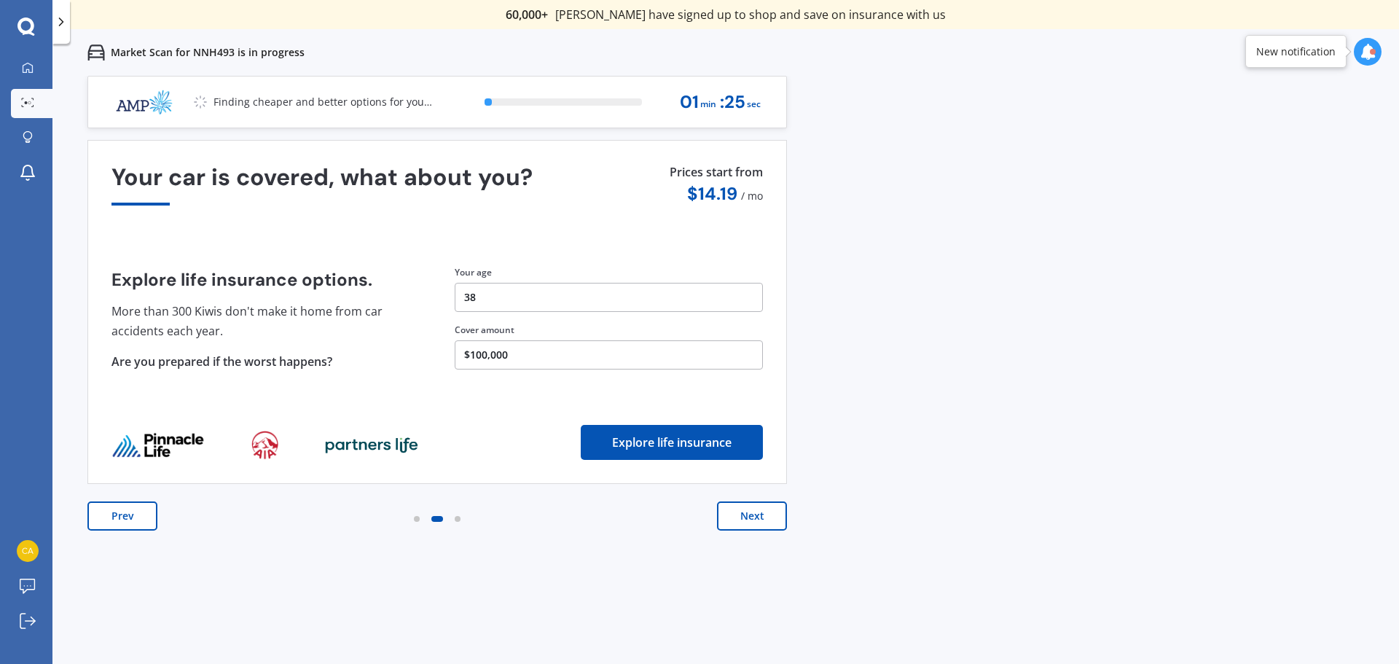
click at [753, 515] on button "Next" at bounding box center [752, 515] width 70 height 29
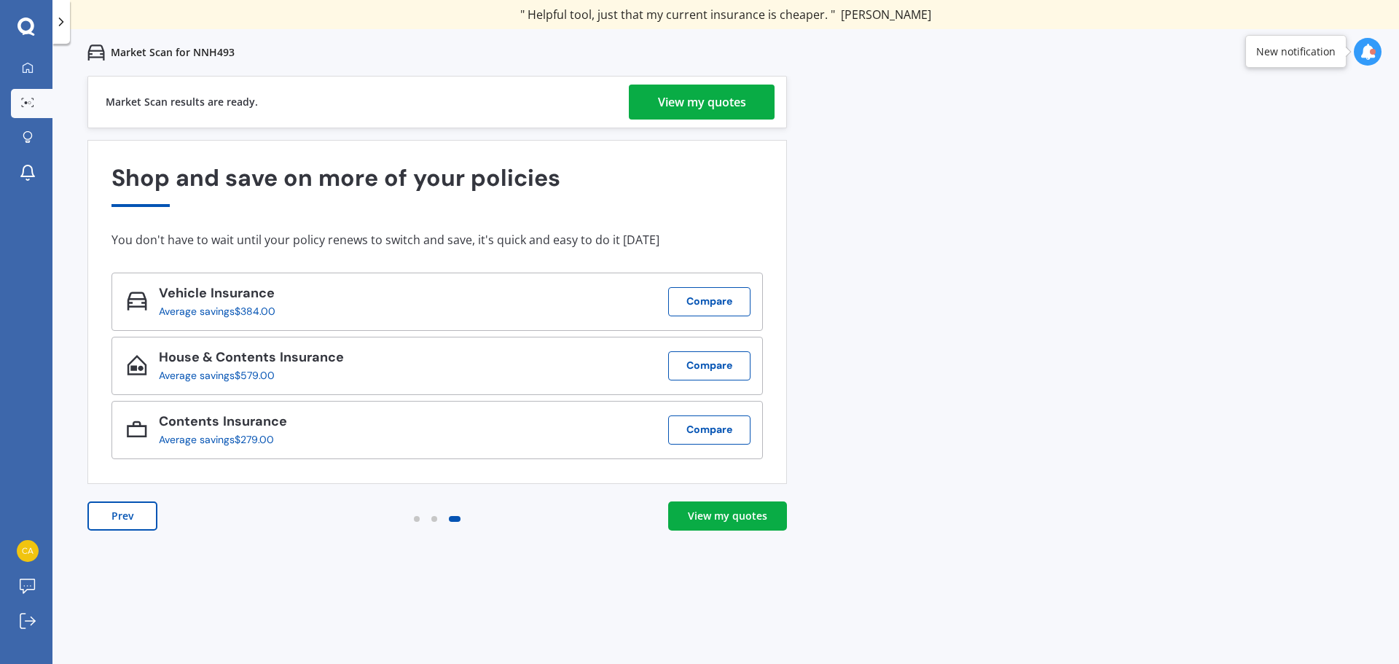
click at [718, 111] on div "View my quotes" at bounding box center [702, 102] width 88 height 35
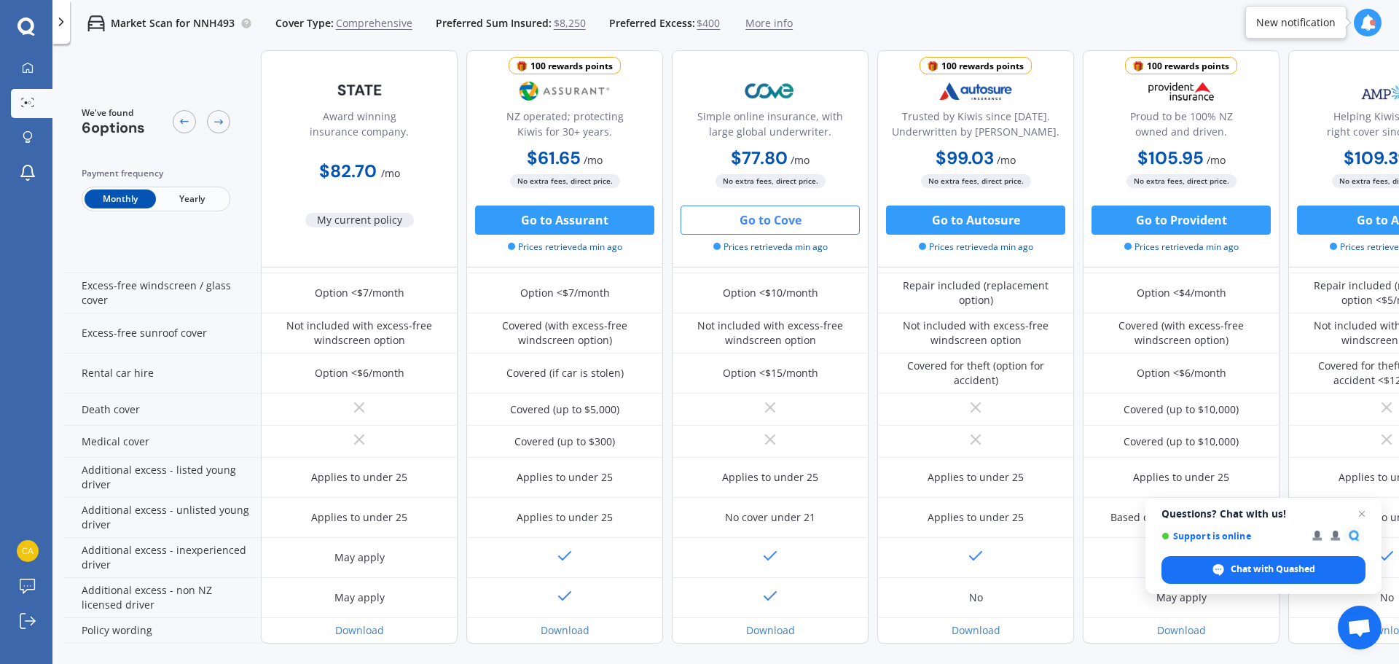
scroll to position [583, 0]
